Goal: Transaction & Acquisition: Purchase product/service

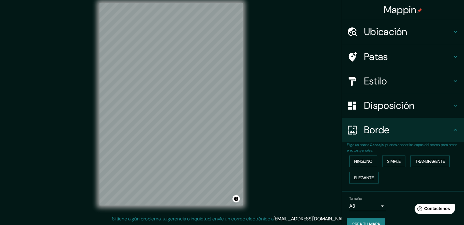
scroll to position [11, 0]
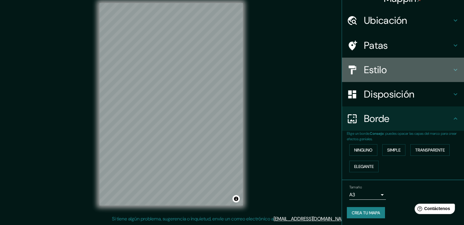
click at [385, 72] on h4 "Estilo" at bounding box center [408, 70] width 88 height 12
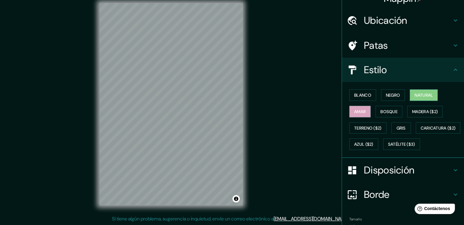
click at [410, 93] on button "Natural" at bounding box center [423, 95] width 28 height 12
click at [367, 96] on font "Blanco" at bounding box center [362, 94] width 17 height 5
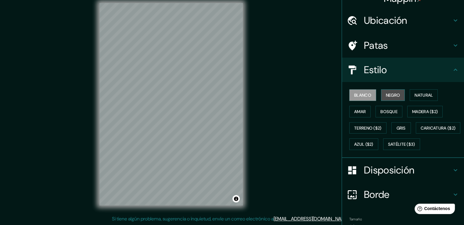
click at [396, 99] on button "Negro" at bounding box center [393, 95] width 24 height 12
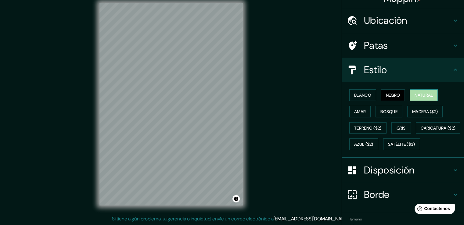
click at [425, 98] on font "Natural" at bounding box center [423, 95] width 18 height 8
click at [356, 109] on font "Amar" at bounding box center [360, 111] width 12 height 5
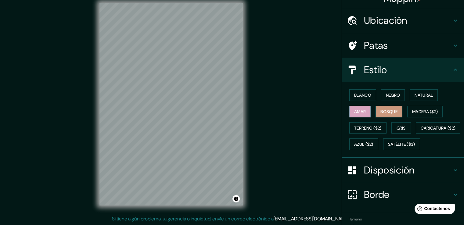
click at [380, 111] on font "Bosque" at bounding box center [388, 111] width 17 height 5
click at [412, 112] on font "Madera ($2)" at bounding box center [425, 111] width 26 height 5
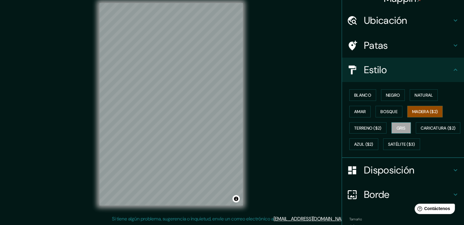
click at [396, 125] on font "Gris" at bounding box center [400, 127] width 9 height 5
click at [415, 110] on font "Madera ($2)" at bounding box center [425, 111] width 26 height 5
click at [397, 110] on button "Bosque" at bounding box center [388, 112] width 27 height 12
